Goal: Transaction & Acquisition: Subscribe to service/newsletter

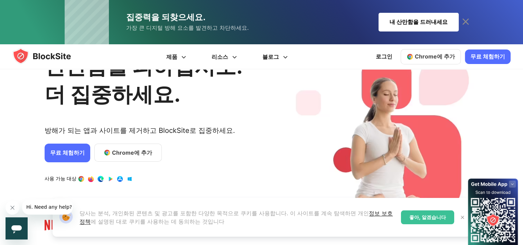
scroll to position [104, 0]
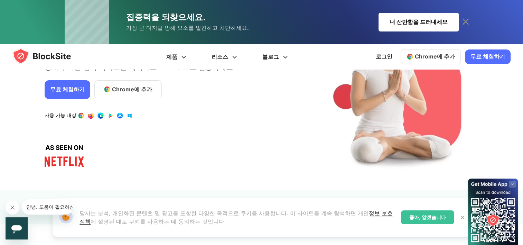
click at [461, 215] on img at bounding box center [463, 217] width 6 height 6
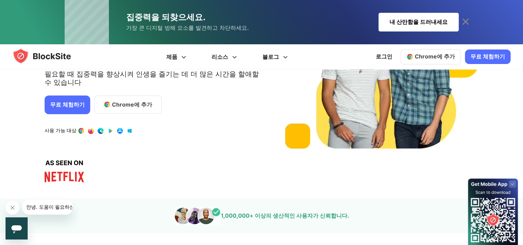
scroll to position [0, 0]
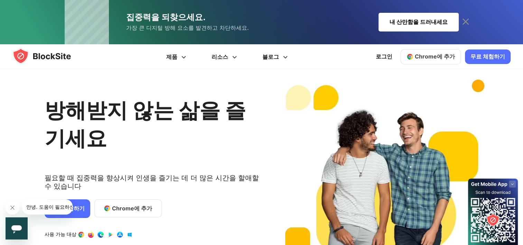
click at [487, 58] on link "무료 체험하기" at bounding box center [488, 56] width 46 height 15
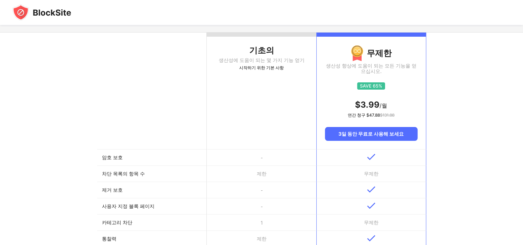
scroll to position [69, 0]
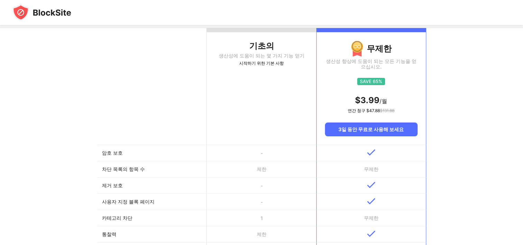
click at [262, 102] on th "기초의 생산성에 도움이 되는 몇 가지 기능 얻기 시작하기 위한 기본 사항" at bounding box center [262, 86] width 110 height 117
click at [262, 64] on div "시작하기 위한 기본 사항" at bounding box center [262, 63] width 110 height 7
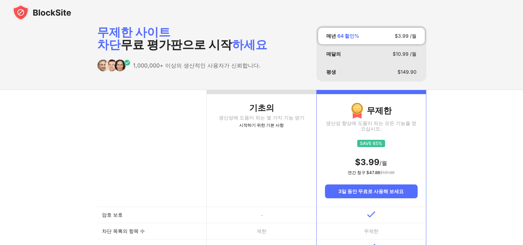
scroll to position [0, 0]
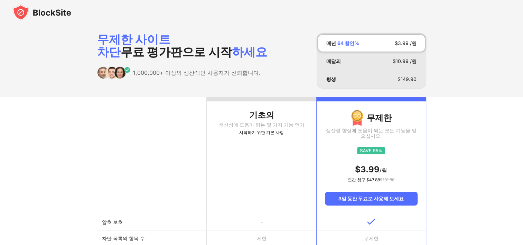
click at [264, 114] on div "기초의" at bounding box center [262, 115] width 110 height 11
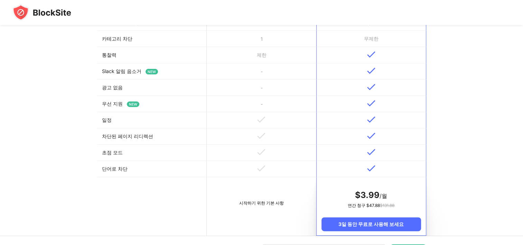
scroll to position [277, 0]
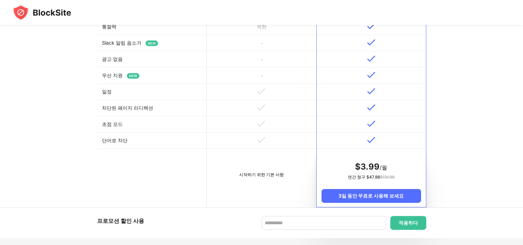
click at [498, 177] on div "기초의 생산성에 도움이 되는 몇 가지 기능 얻기 시작하기 위한 기본 사항 무제한 생산성 향상에 도움이 되는 모든 기능을 얻으십시오. $3.99…" at bounding box center [261, 13] width 523 height 387
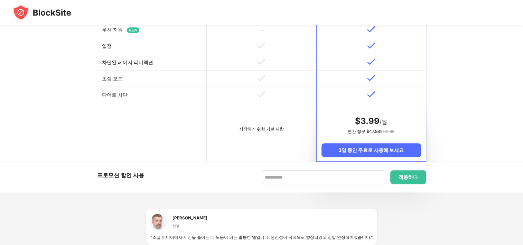
scroll to position [381, 0]
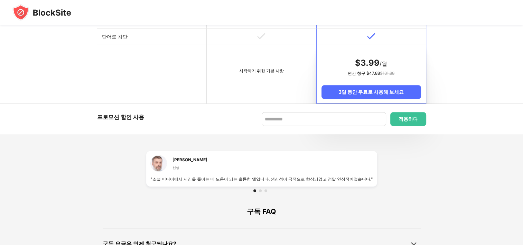
drag, startPoint x: 363, startPoint y: 62, endPoint x: 394, endPoint y: 71, distance: 32.2
click at [378, 63] on span "$3.99" at bounding box center [367, 63] width 25 height 10
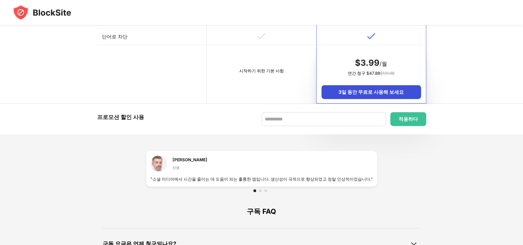
click at [394, 93] on div "3일 동안 무료로 사용해 보세요" at bounding box center [371, 92] width 99 height 14
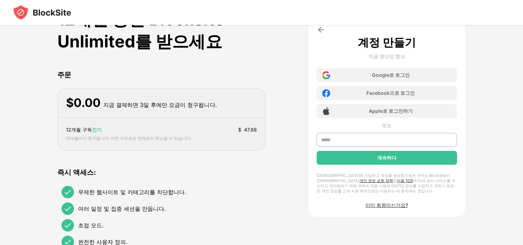
scroll to position [0, 0]
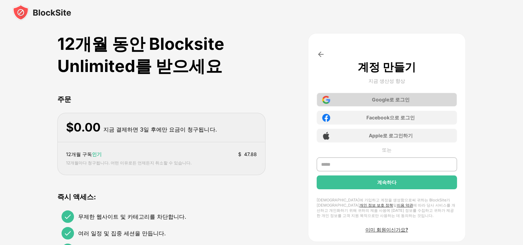
click at [381, 98] on div "Google로 로그인" at bounding box center [391, 100] width 38 height 7
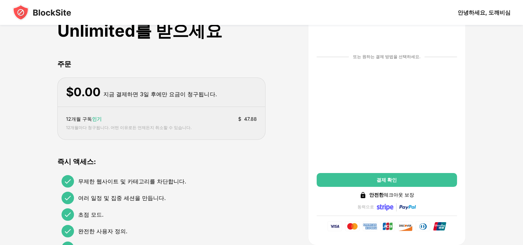
scroll to position [35, 0]
